Goal: Information Seeking & Learning: Learn about a topic

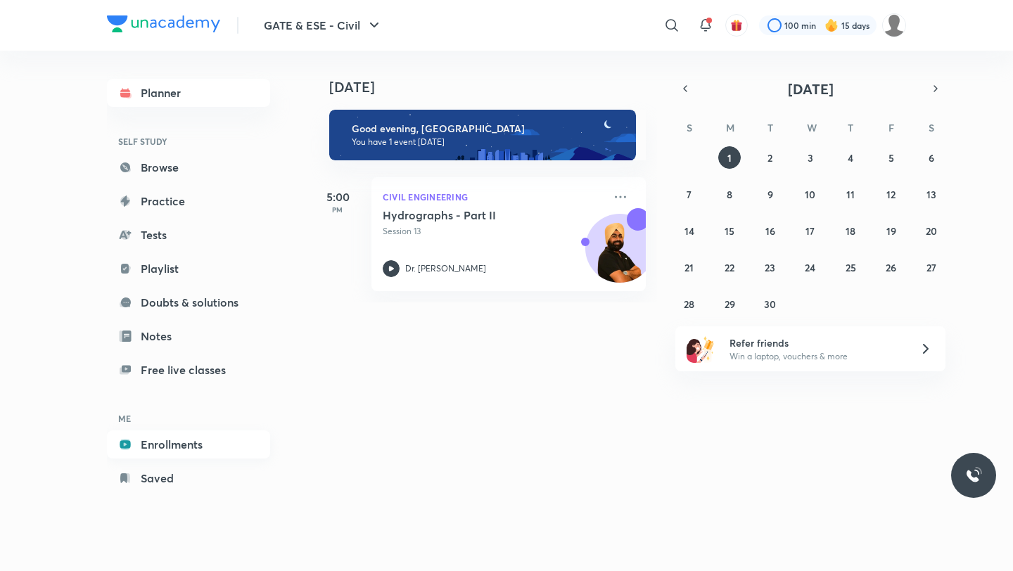
click at [182, 445] on link "Enrollments" at bounding box center [188, 445] width 163 height 28
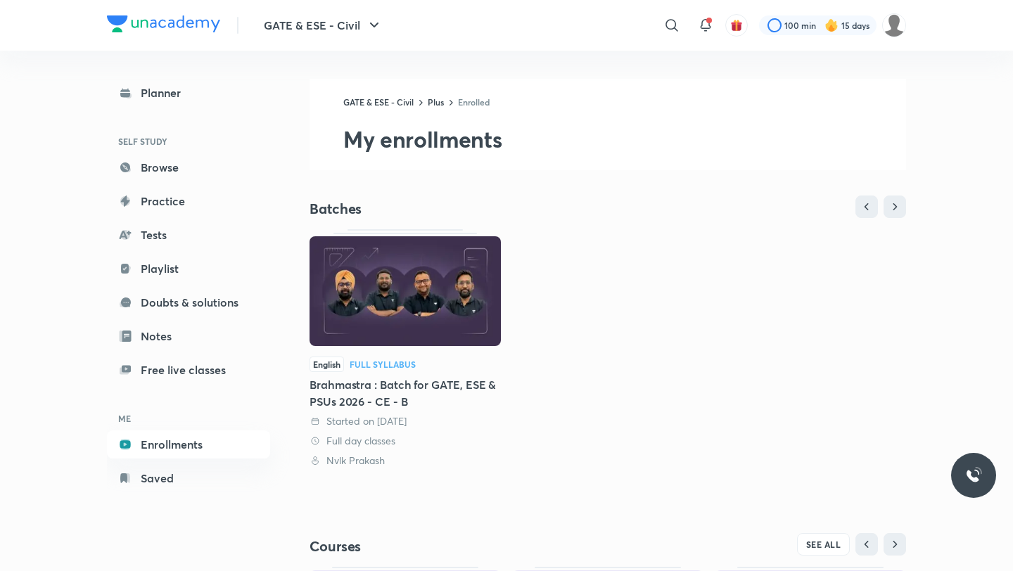
scroll to position [240, 0]
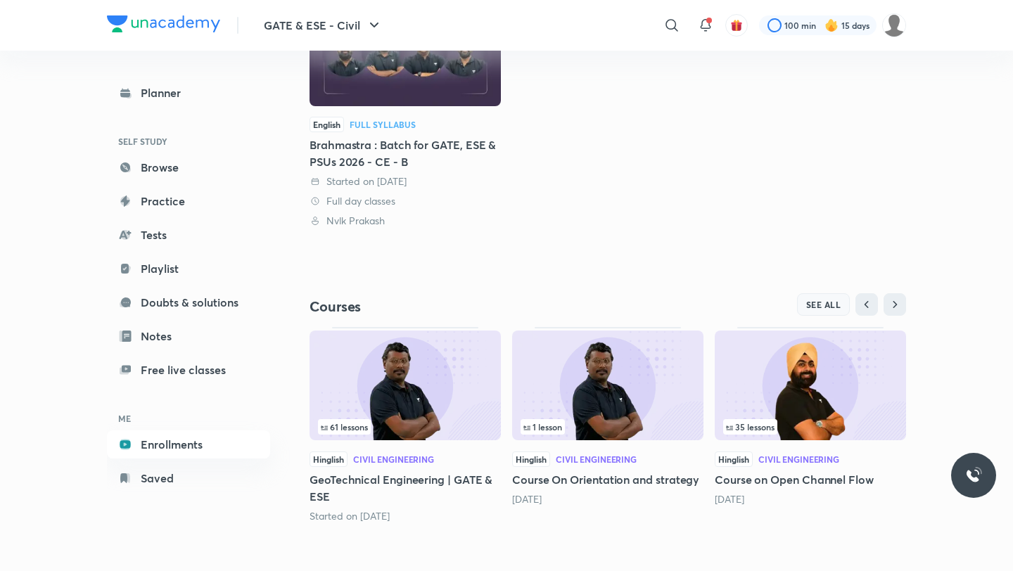
click at [819, 298] on button "SEE ALL" at bounding box center [823, 304] width 53 height 23
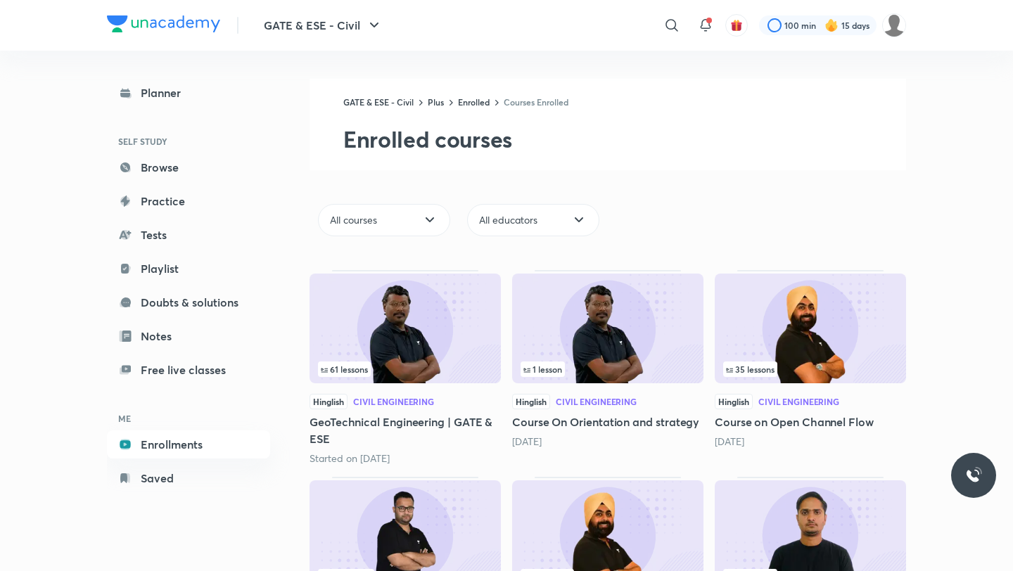
scroll to position [144, 0]
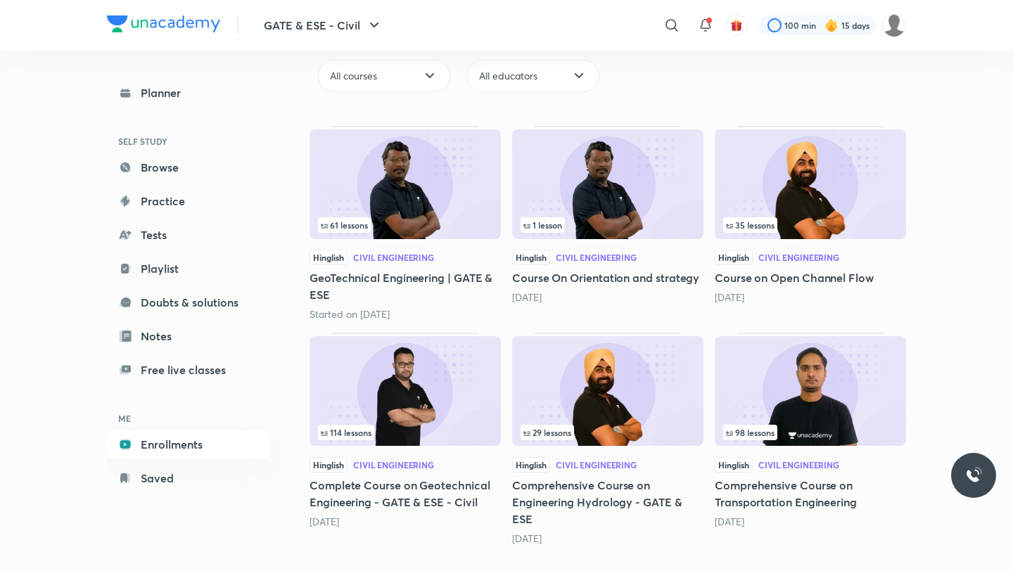
click at [866, 407] on img at bounding box center [810, 391] width 191 height 110
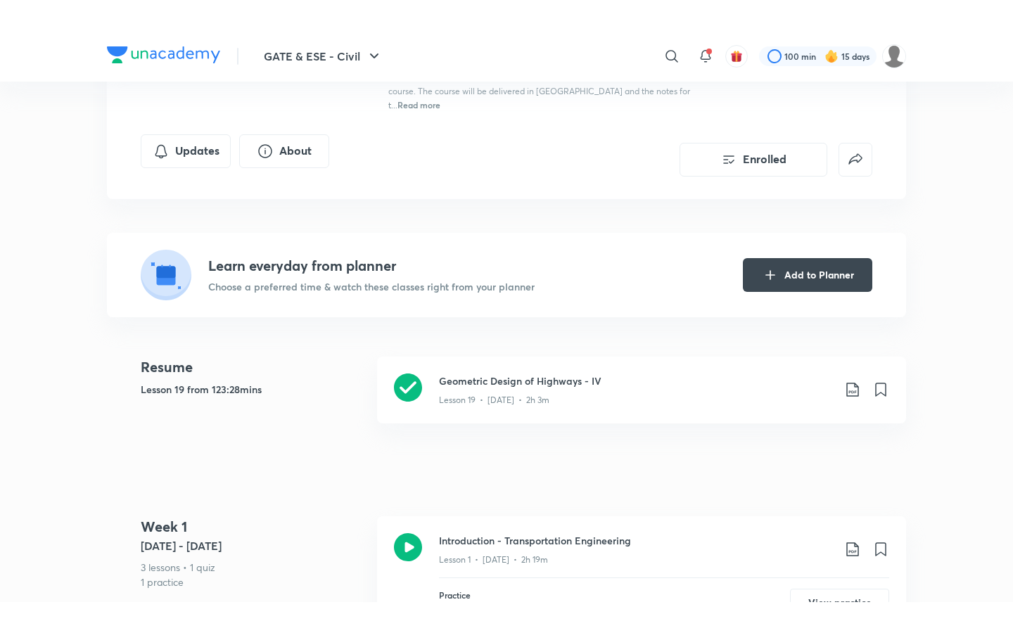
scroll to position [260, 0]
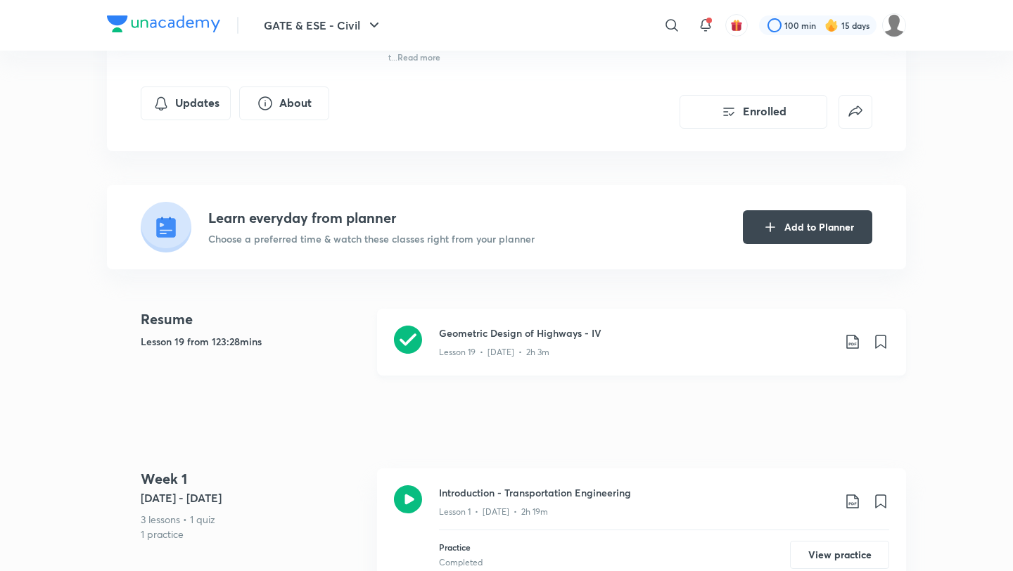
click at [564, 341] on div "Lesson 19 • [DATE] • 2h 3m" at bounding box center [636, 350] width 394 height 18
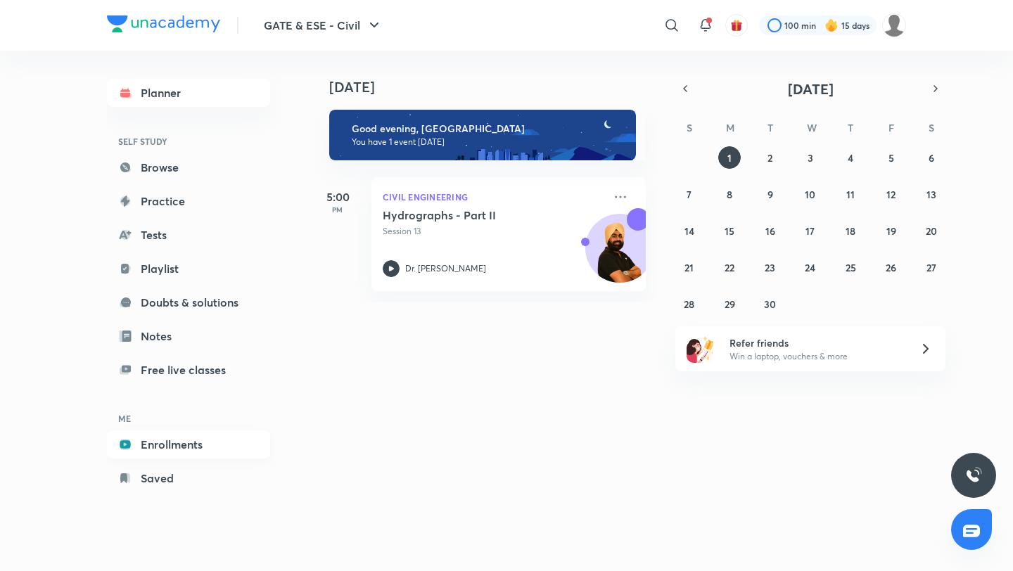
click at [168, 446] on link "Enrollments" at bounding box center [188, 445] width 163 height 28
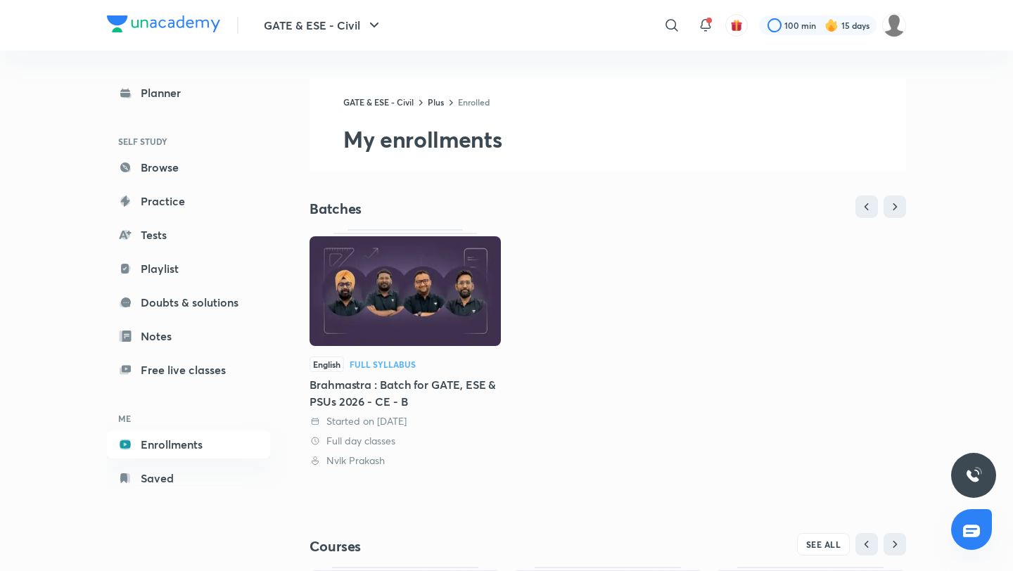
scroll to position [240, 0]
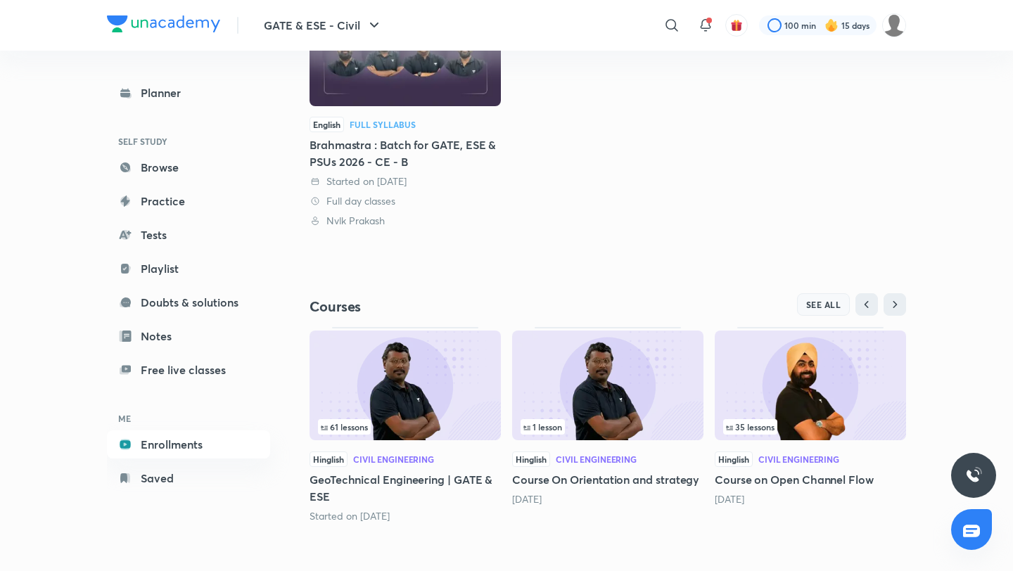
click at [816, 300] on span "SEE ALL" at bounding box center [824, 305] width 35 height 10
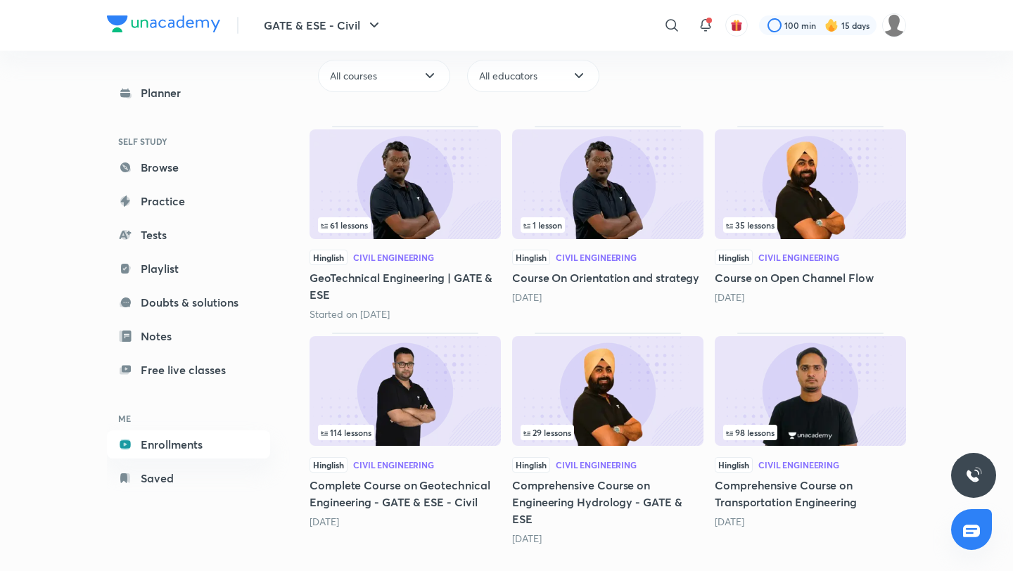
click at [766, 395] on img at bounding box center [810, 391] width 191 height 110
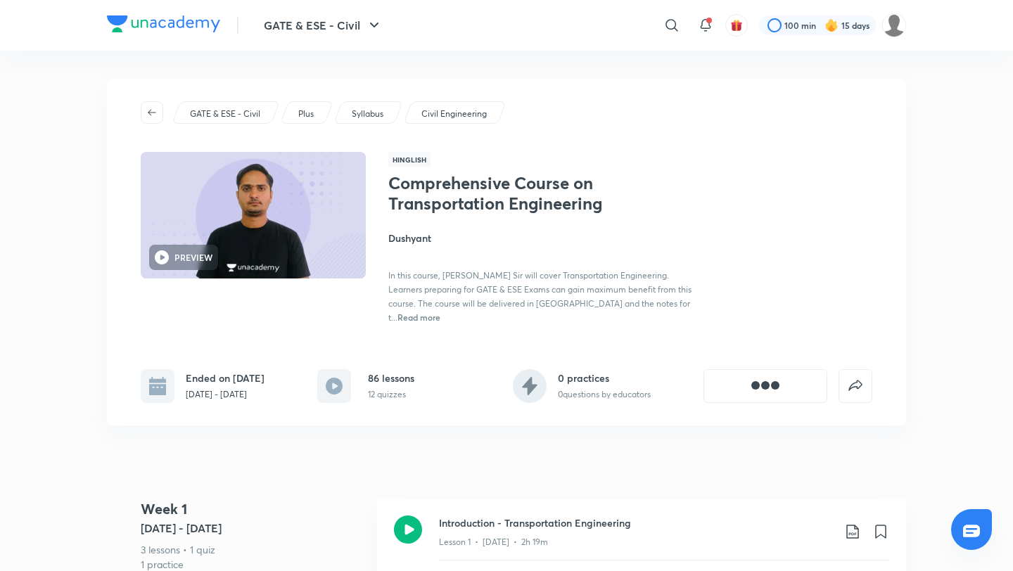
click at [766, 395] on div "GATE & ESE - Civil Plus Syllabus Civil Engineering PREVIEW Hinglish Comprehensi…" at bounding box center [507, 252] width 800 height 347
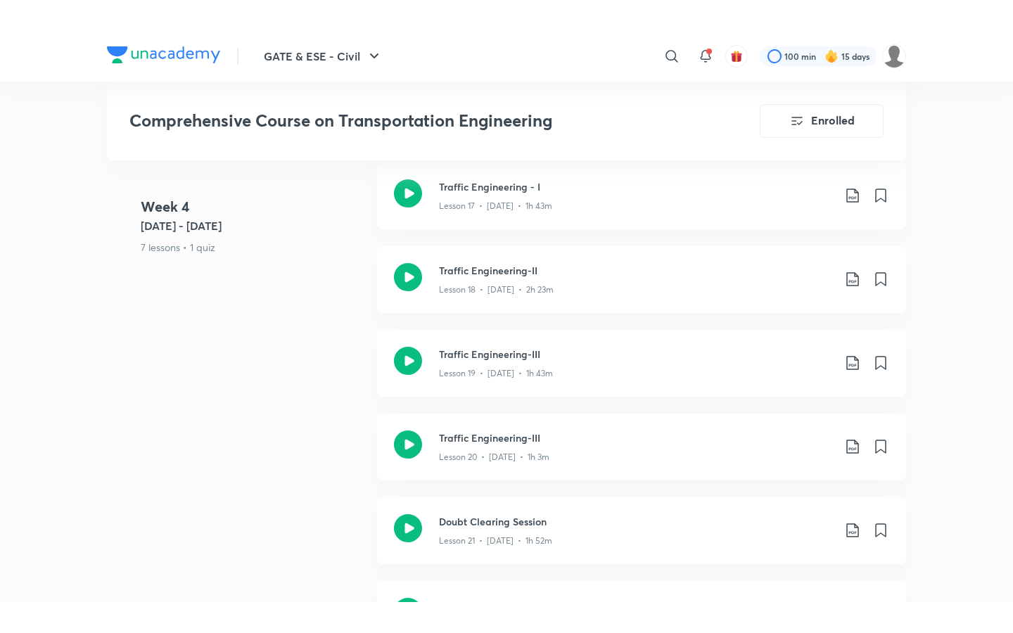
scroll to position [2676, 0]
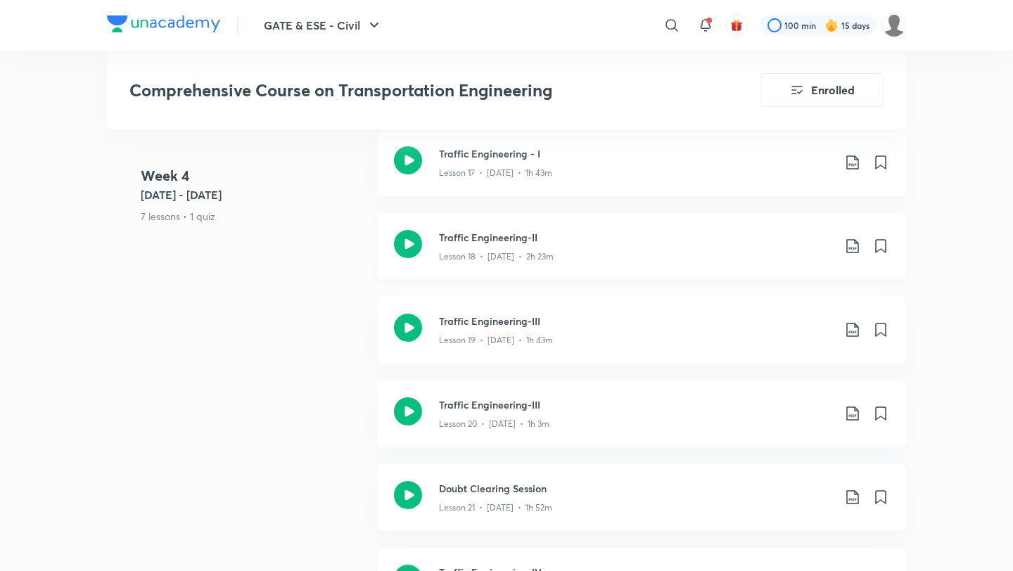
click at [481, 245] on div "Lesson 18 • [DATE] • 2h 23m" at bounding box center [636, 254] width 394 height 18
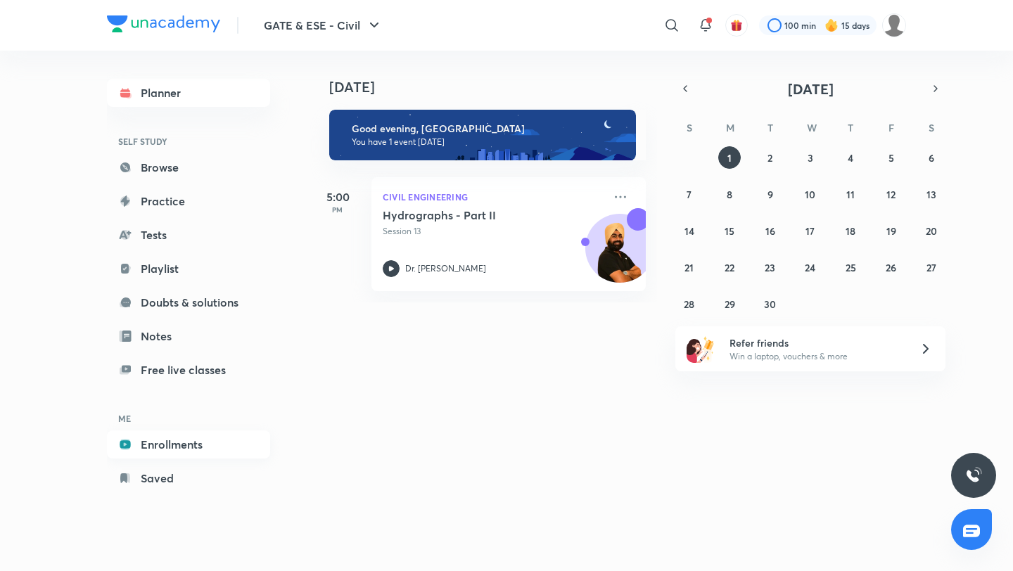
click at [160, 444] on link "Enrollments" at bounding box center [188, 445] width 163 height 28
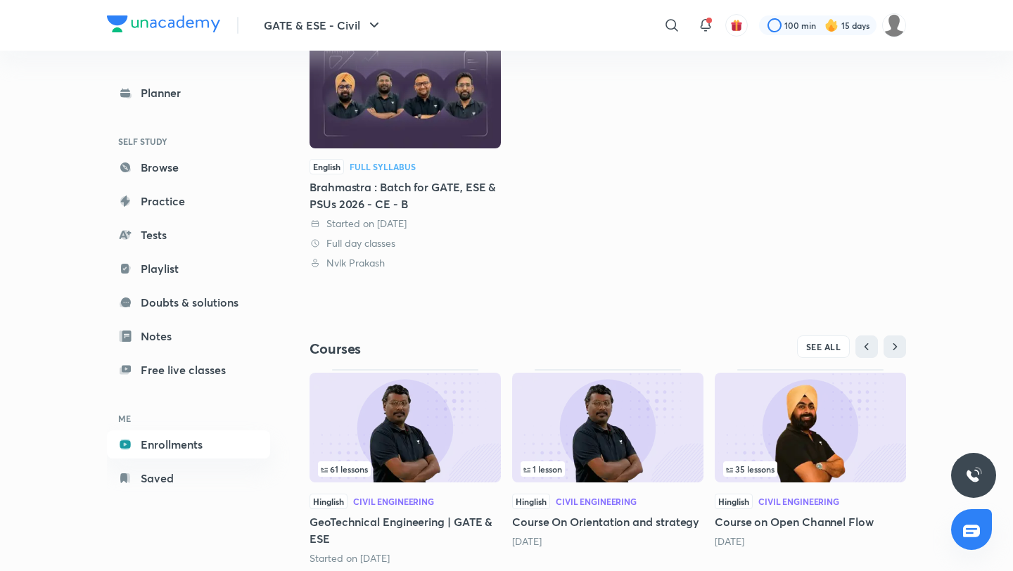
scroll to position [240, 0]
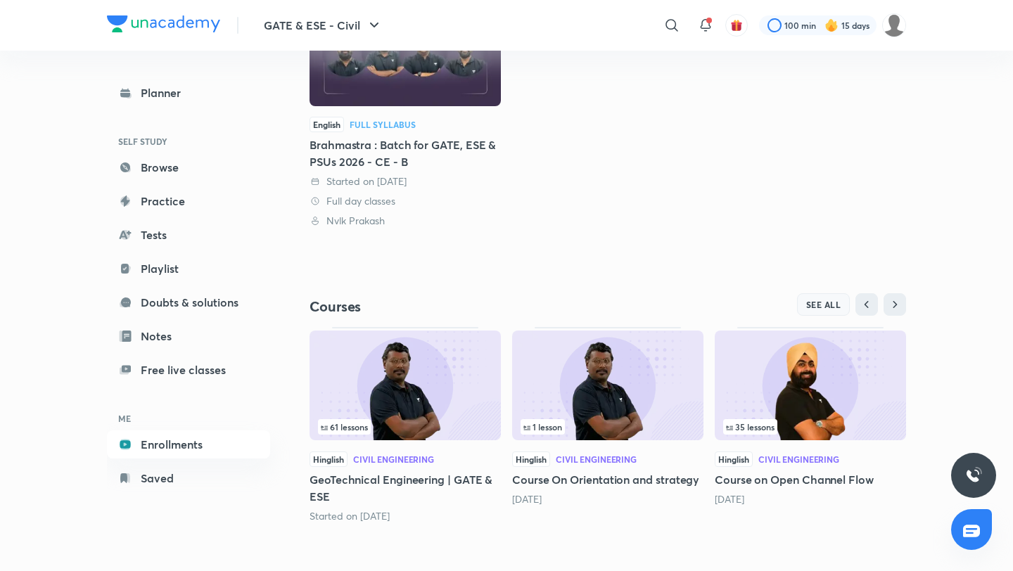
click at [820, 306] on span "SEE ALL" at bounding box center [824, 305] width 35 height 10
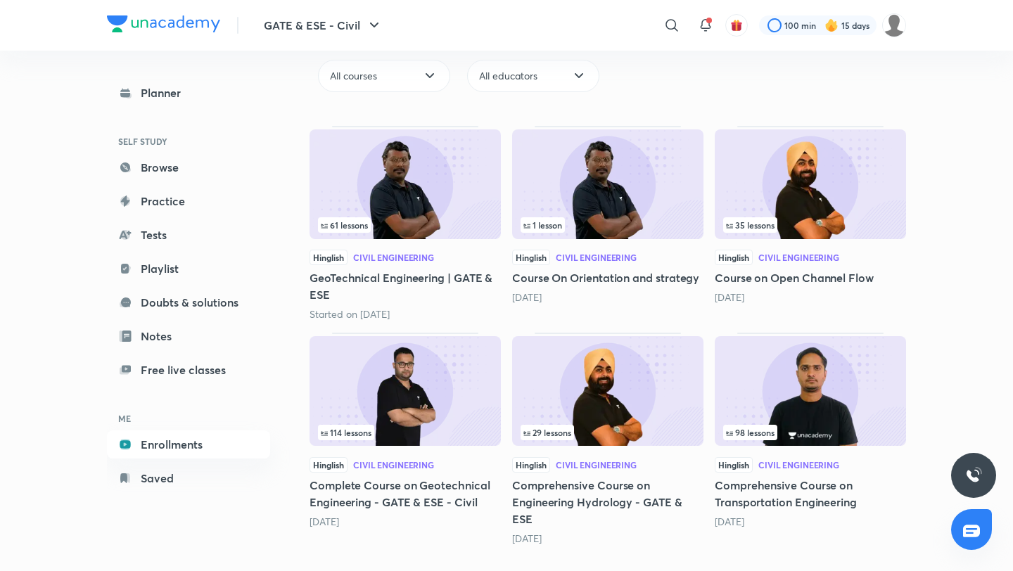
scroll to position [144, 0]
click at [792, 417] on img at bounding box center [810, 391] width 191 height 110
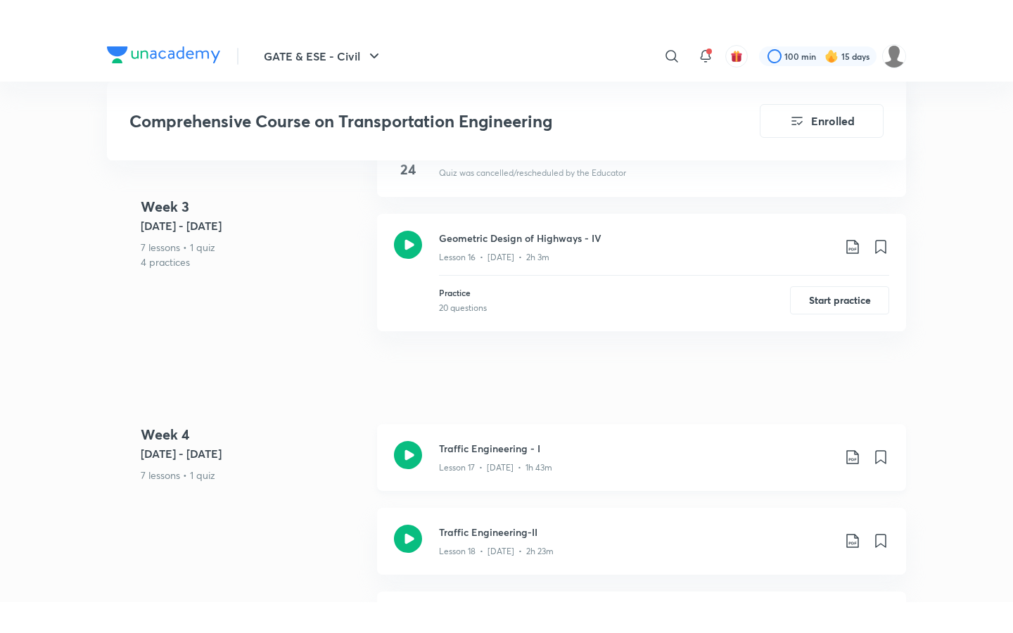
scroll to position [2399, 0]
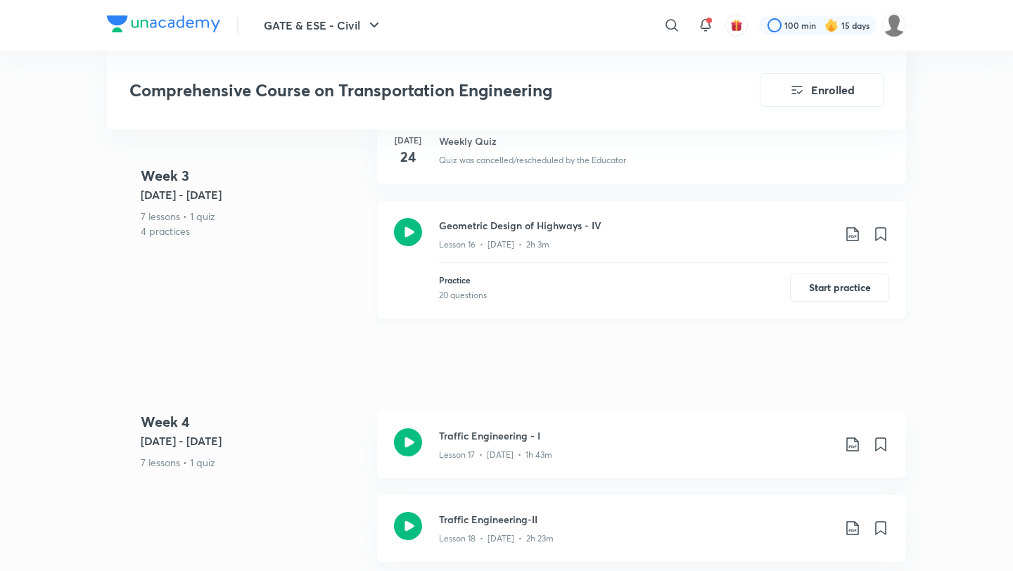
click at [564, 233] on div "Lesson 16 • [DATE] • 2h 3m" at bounding box center [636, 242] width 394 height 18
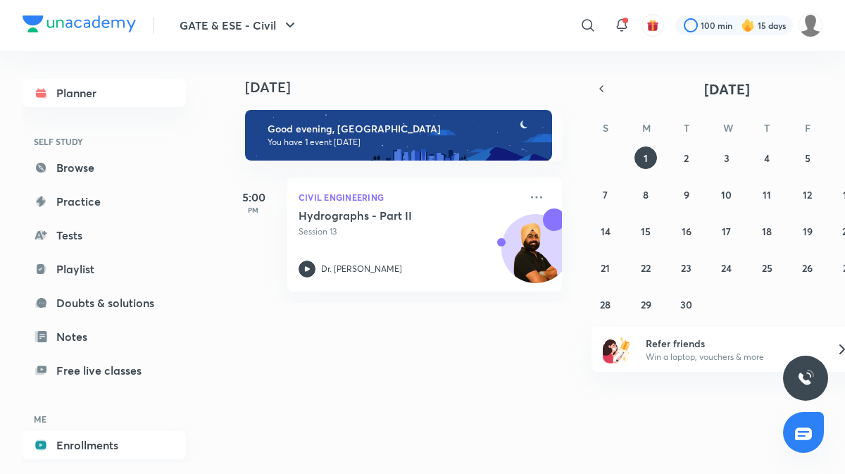
click at [84, 444] on link "Enrollments" at bounding box center [104, 445] width 163 height 28
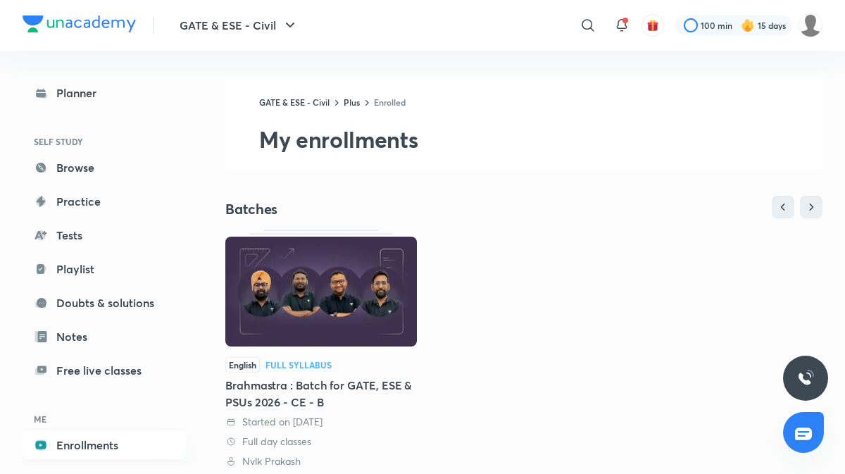
scroll to position [338, 0]
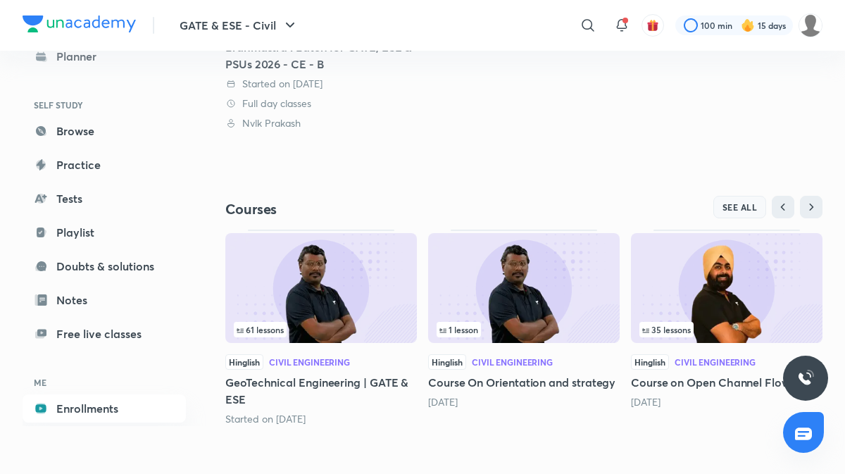
click at [716, 202] on button "SEE ALL" at bounding box center [739, 207] width 53 height 23
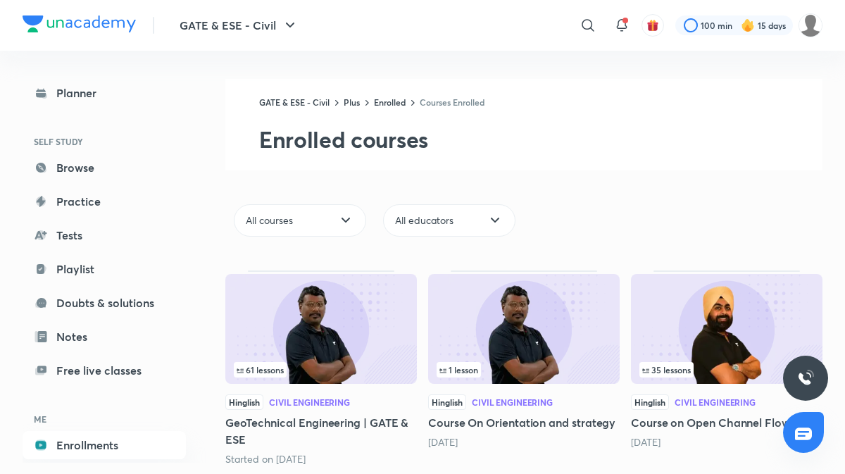
scroll to position [242, 0]
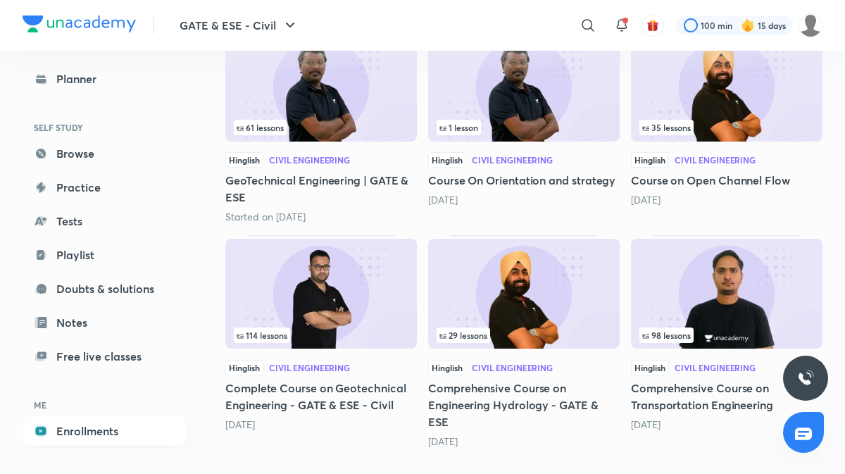
click at [750, 284] on img at bounding box center [726, 294] width 191 height 110
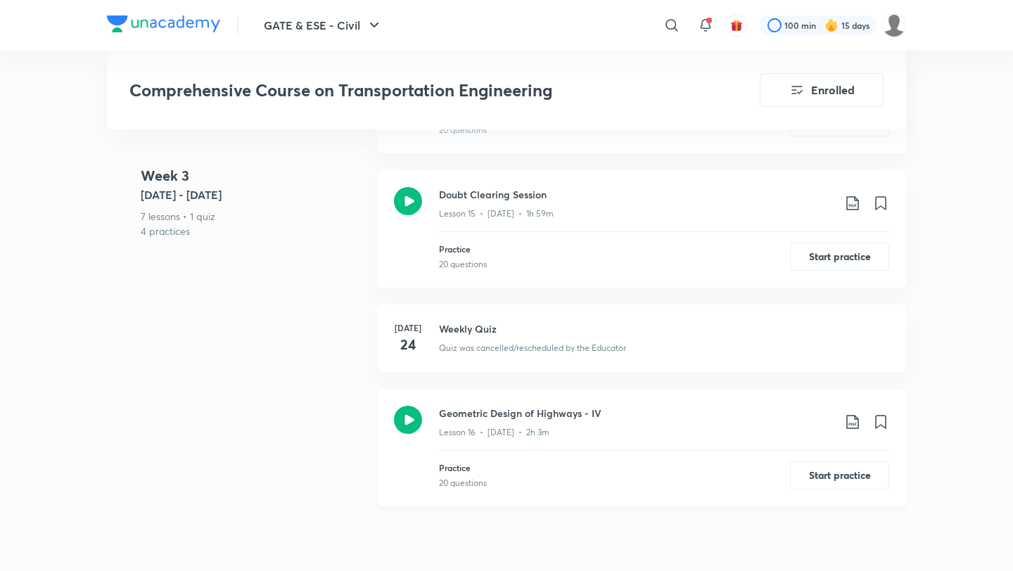
scroll to position [2205, 0]
click at [591, 422] on div "Lesson 16 • [DATE] • 2h 3m" at bounding box center [636, 431] width 394 height 18
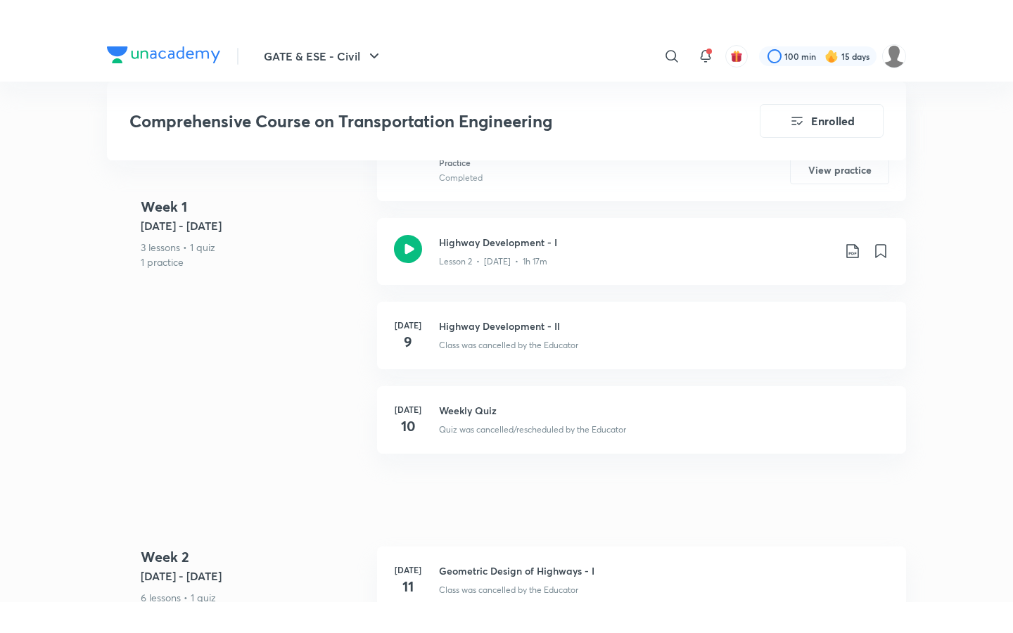
scroll to position [682, 0]
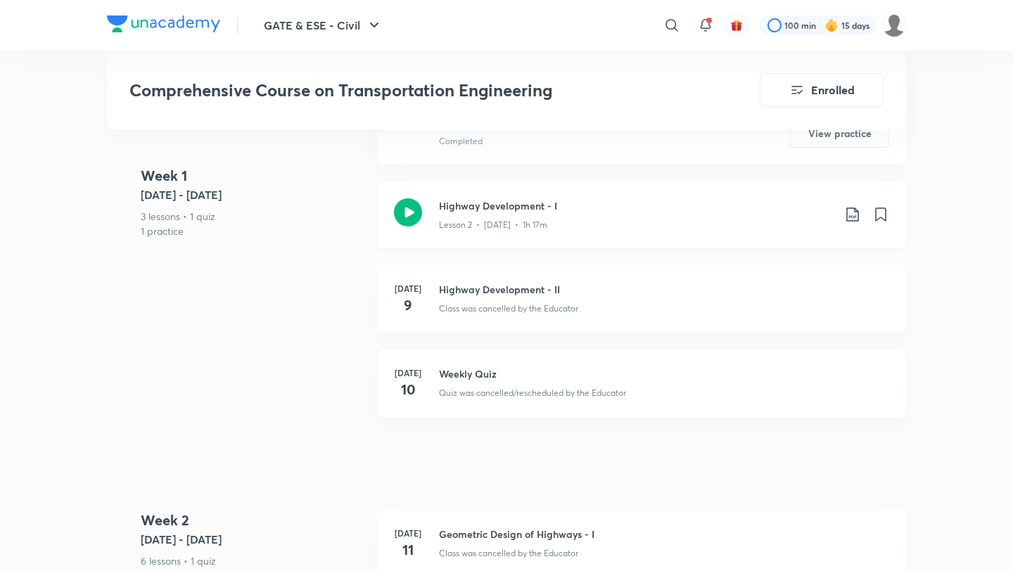
click at [600, 227] on div "Highway Development - I Lesson 2 • Jul 8 • 1h 17m" at bounding box center [641, 215] width 529 height 67
